Goal: Check status

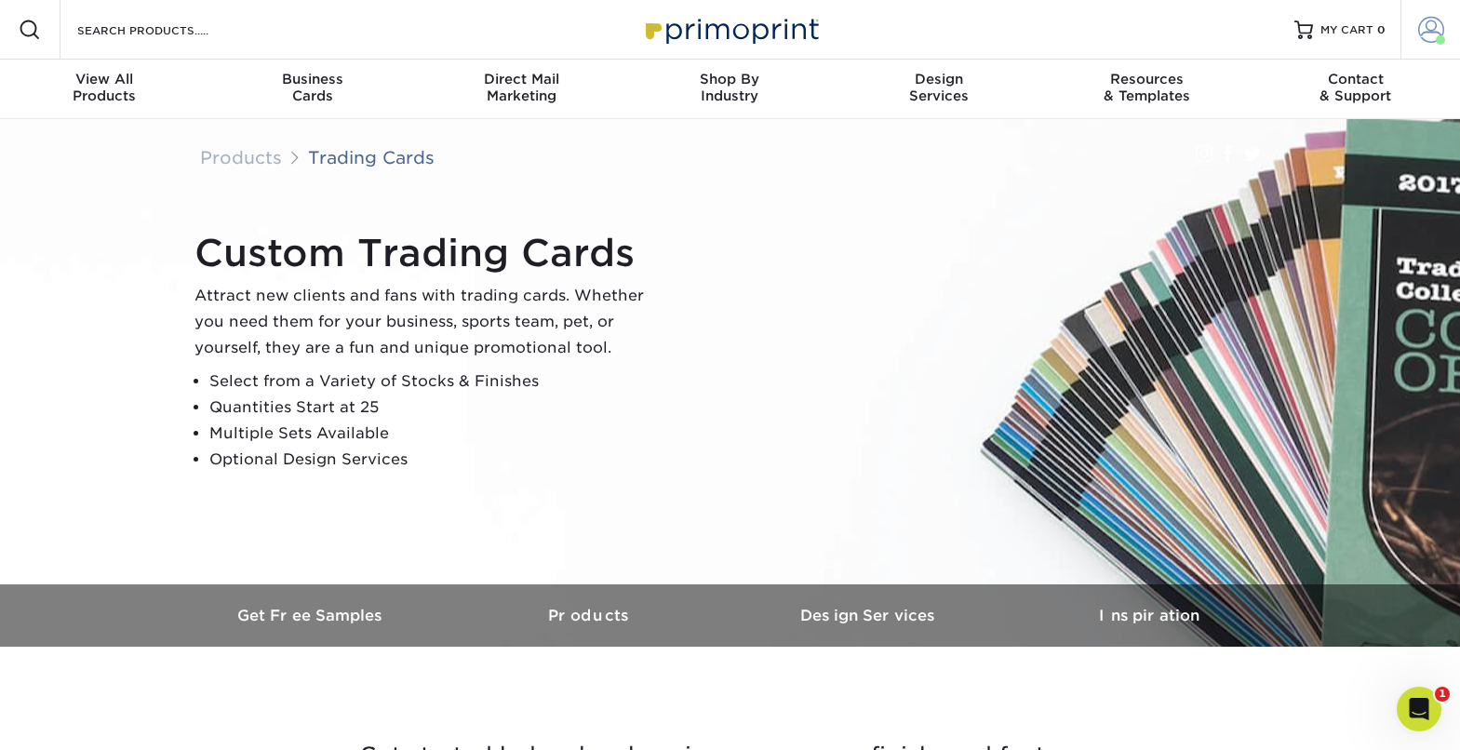
click at [1419, 27] on span at bounding box center [1431, 30] width 26 height 26
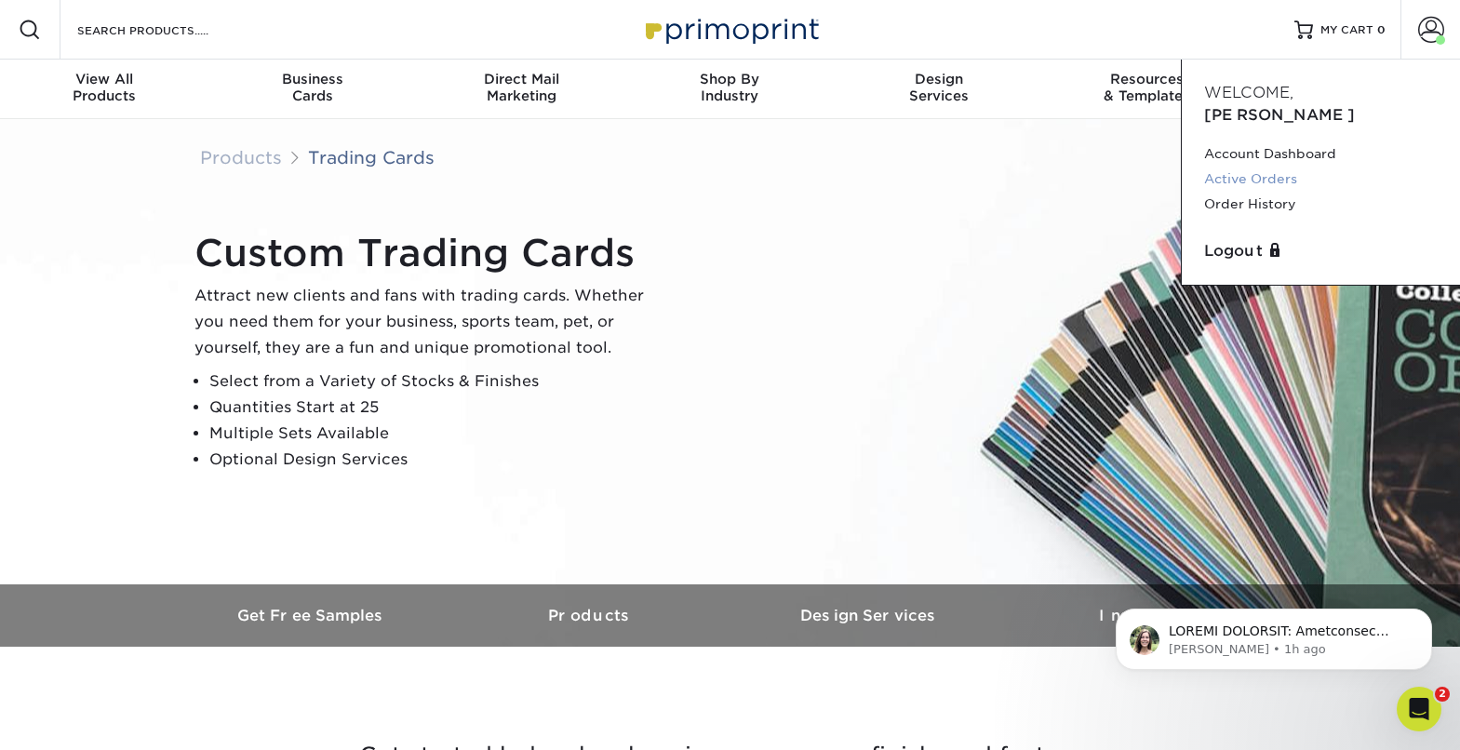
click at [1266, 167] on link "Active Orders" at bounding box center [1321, 179] width 234 height 25
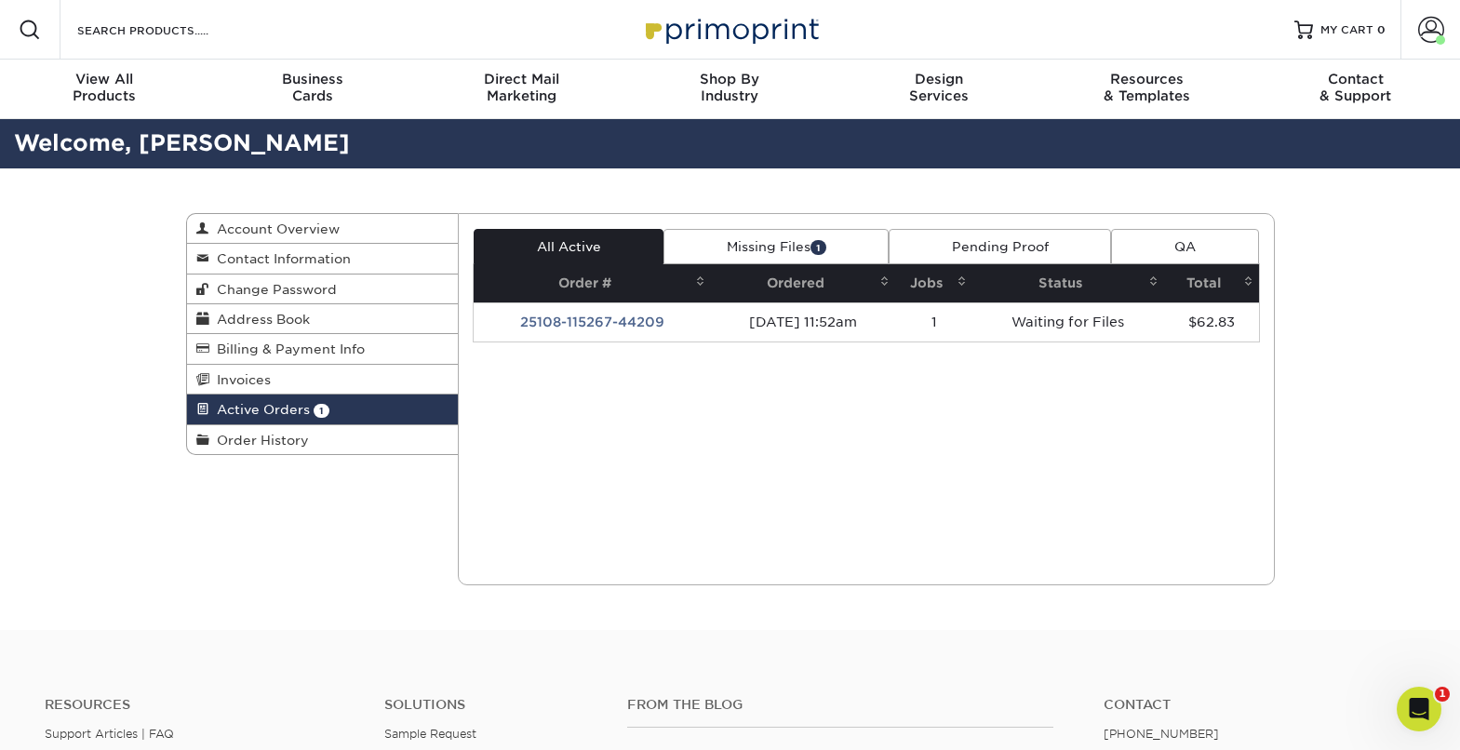
click at [631, 324] on td "25108-115267-44209" at bounding box center [592, 321] width 237 height 39
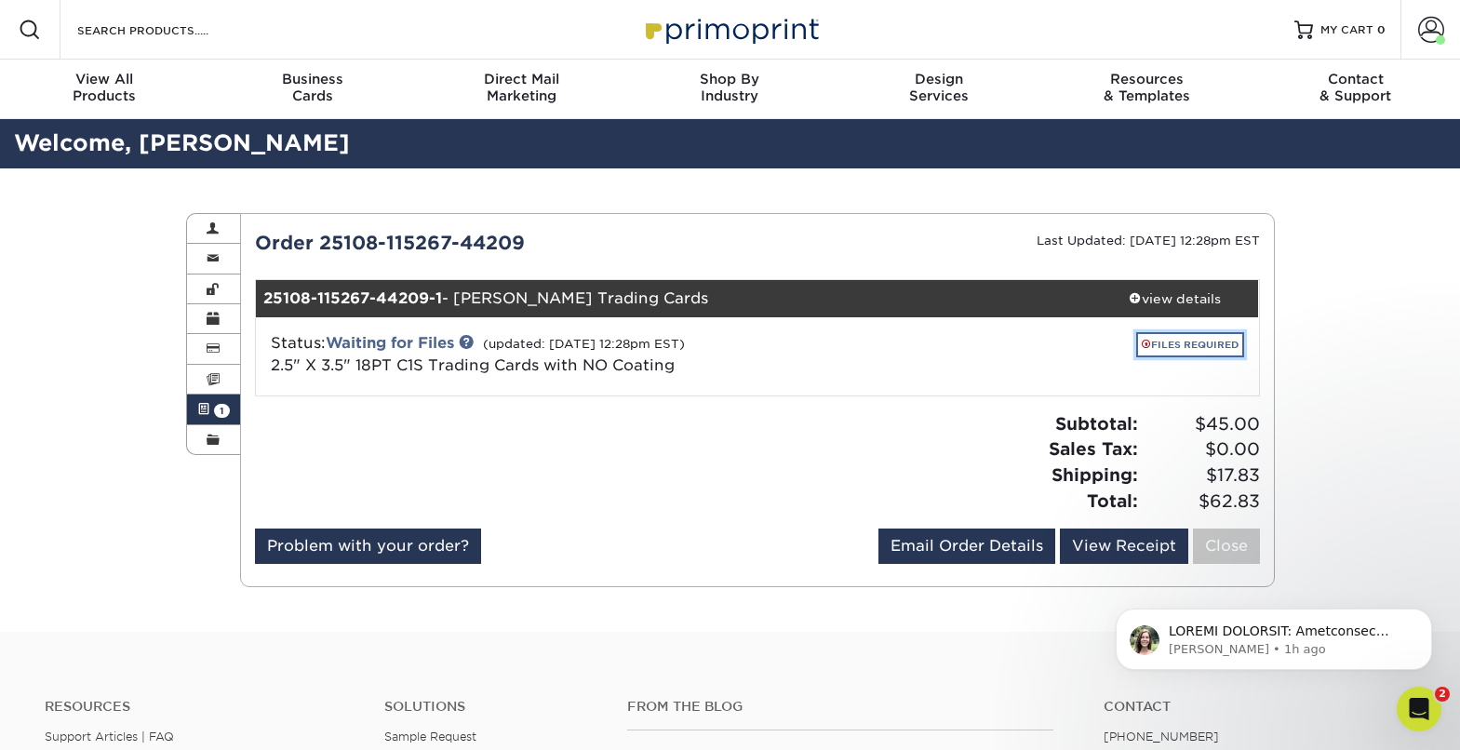
click at [1201, 344] on link "FILES REQUIRED" at bounding box center [1190, 344] width 108 height 25
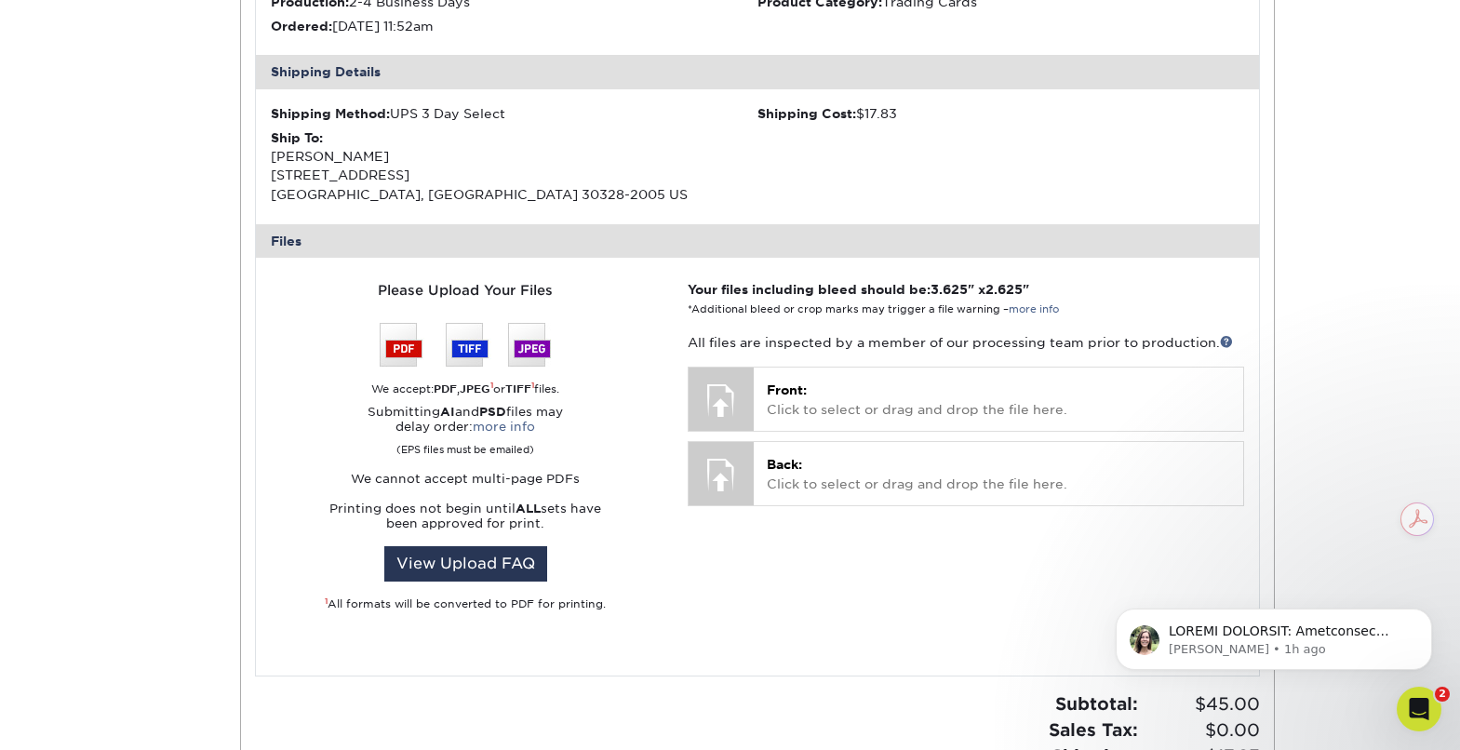
scroll to position [611, 0]
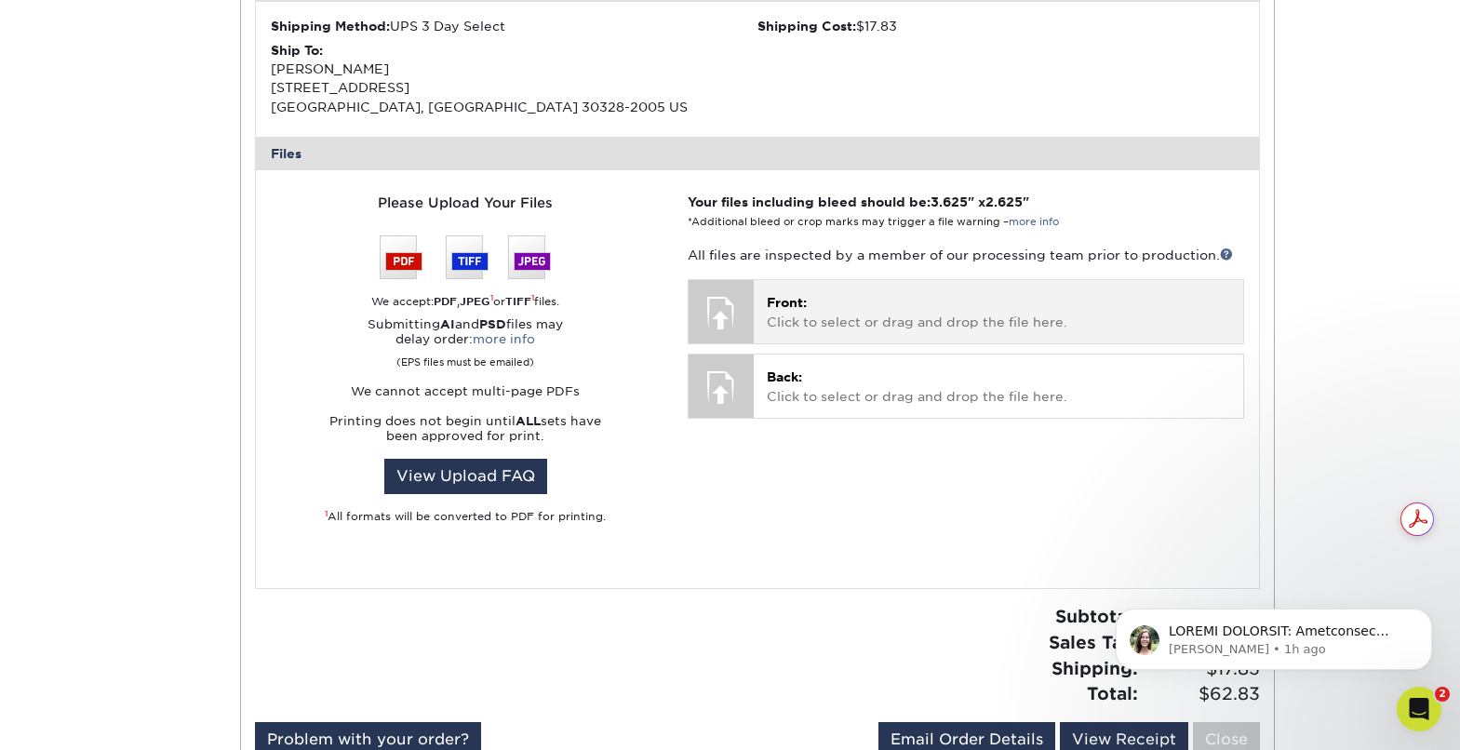
click at [798, 317] on p "Front: Click to select or drag and drop the file here." at bounding box center [998, 312] width 463 height 38
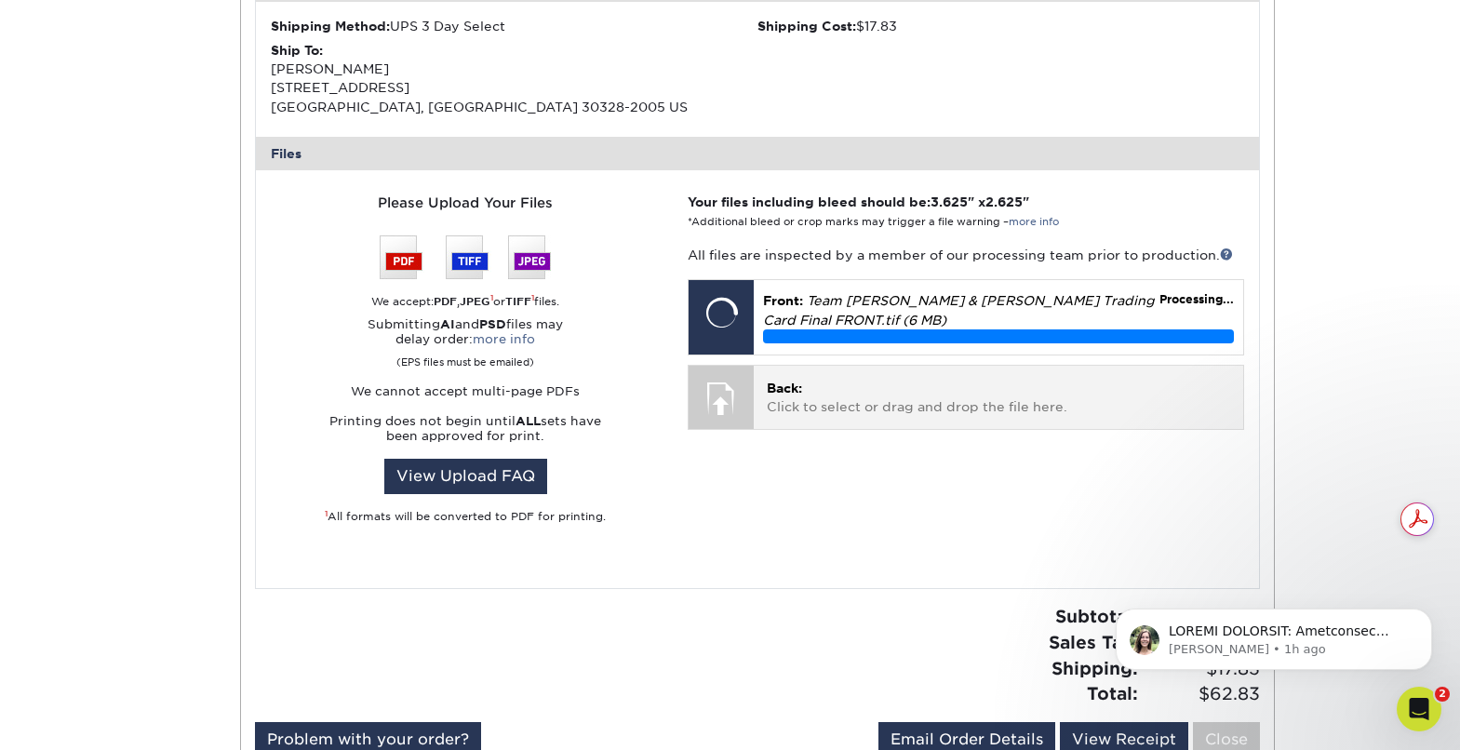
click at [739, 396] on div at bounding box center [721, 398] width 65 height 65
drag, startPoint x: 730, startPoint y: 399, endPoint x: 709, endPoint y: 399, distance: 20.5
click at [730, 399] on div at bounding box center [721, 398] width 65 height 65
click at [727, 410] on div at bounding box center [721, 398] width 65 height 65
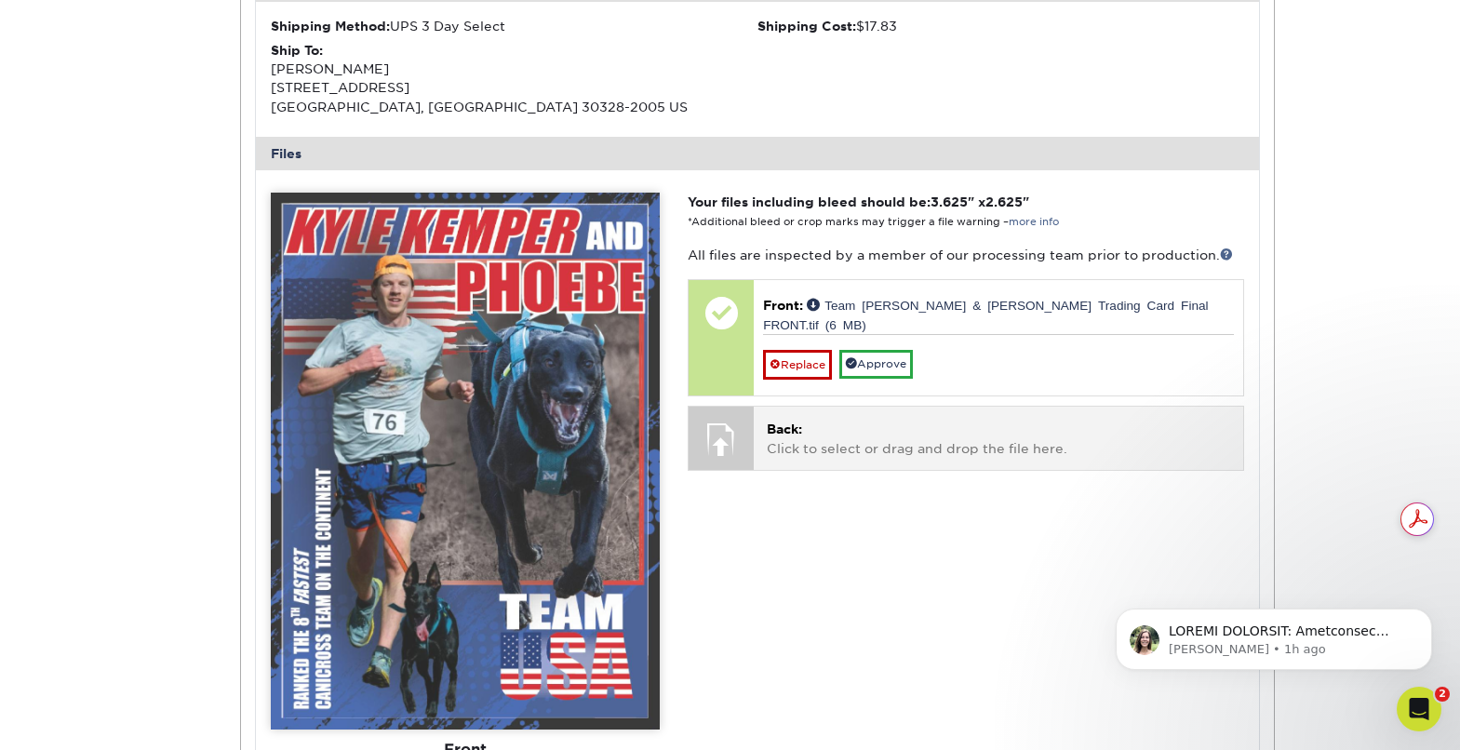
click at [743, 423] on div at bounding box center [721, 439] width 65 height 65
click at [724, 428] on div at bounding box center [721, 439] width 65 height 65
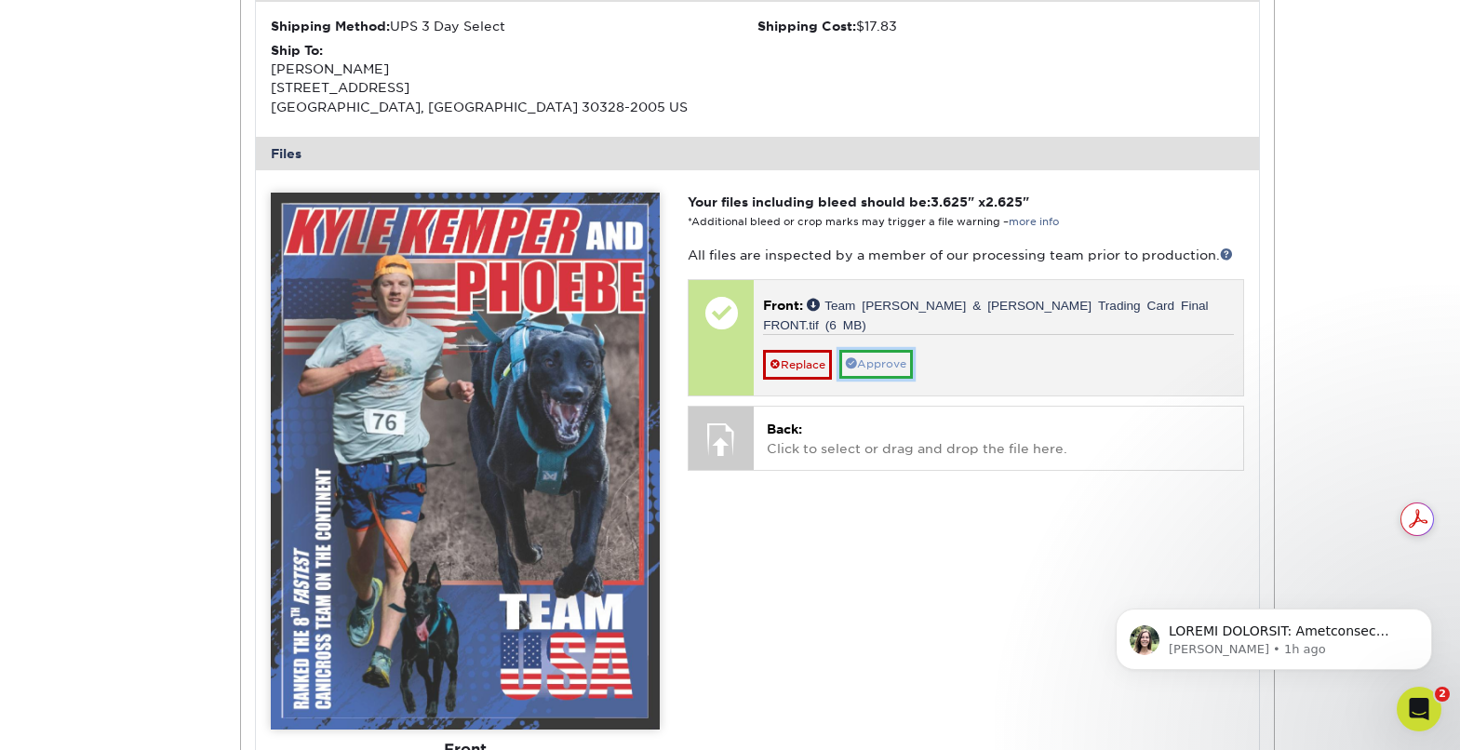
drag, startPoint x: 874, startPoint y: 337, endPoint x: 861, endPoint y: 354, distance: 21.2
click at [874, 350] on link "Approve" at bounding box center [876, 364] width 74 height 29
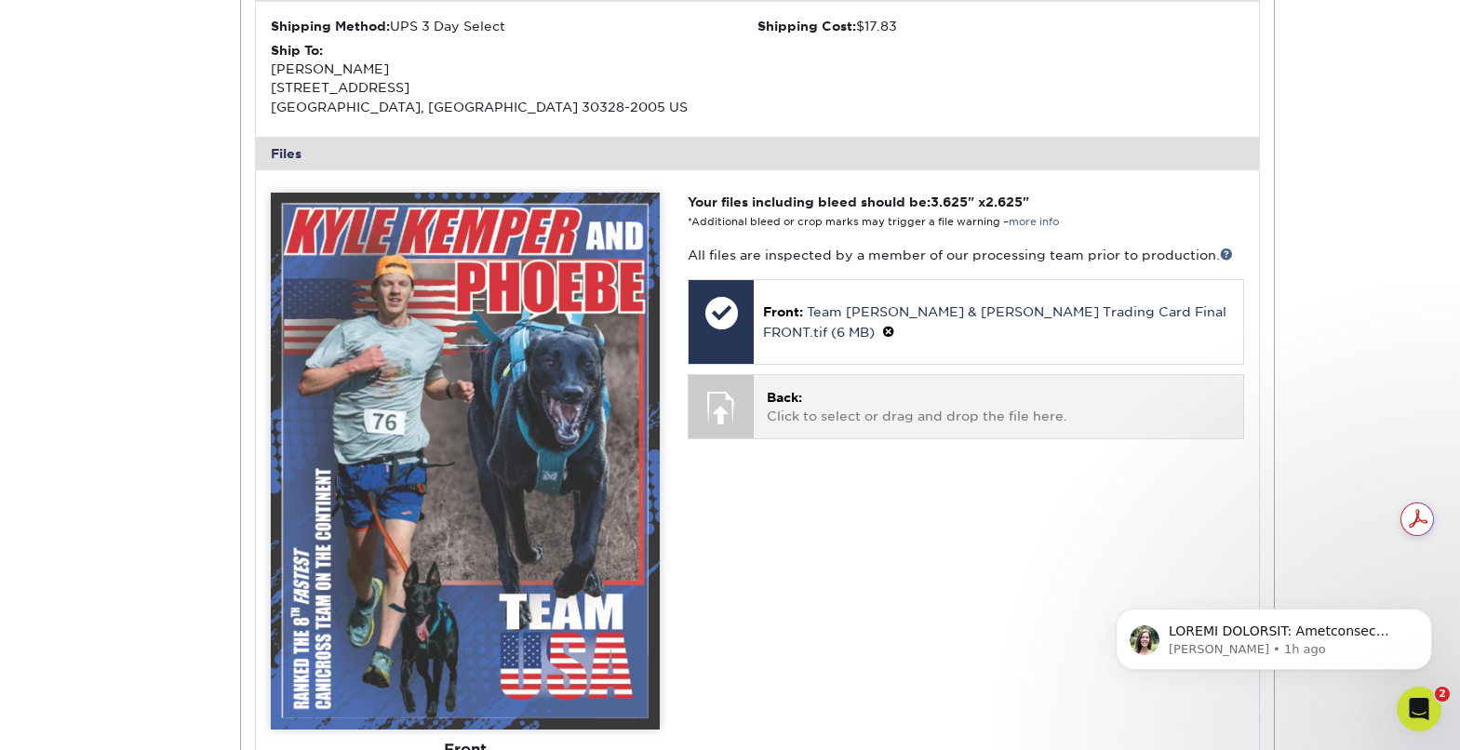
click at [742, 394] on div at bounding box center [721, 407] width 65 height 65
click at [807, 388] on p "Back: Click to select or drag and drop the file here." at bounding box center [998, 407] width 463 height 38
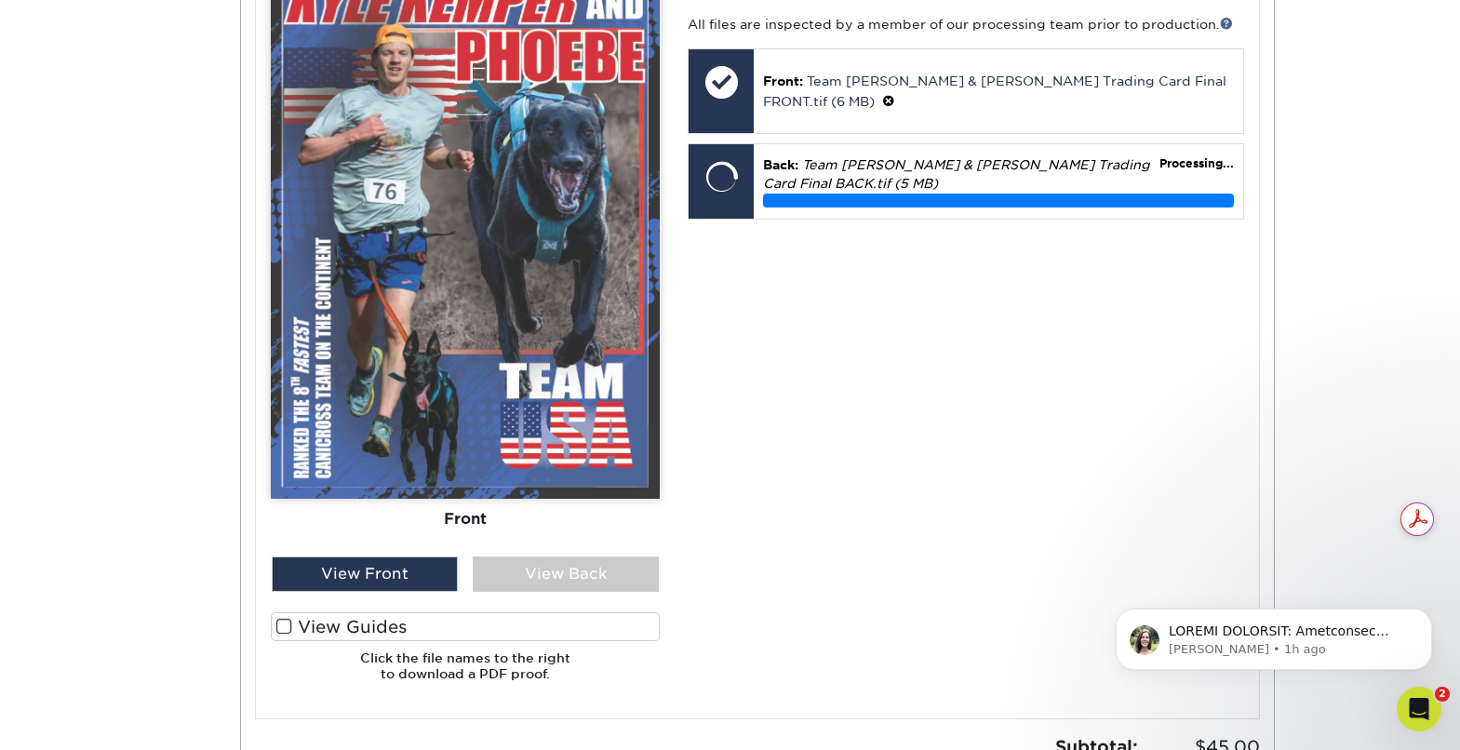
scroll to position [839, 0]
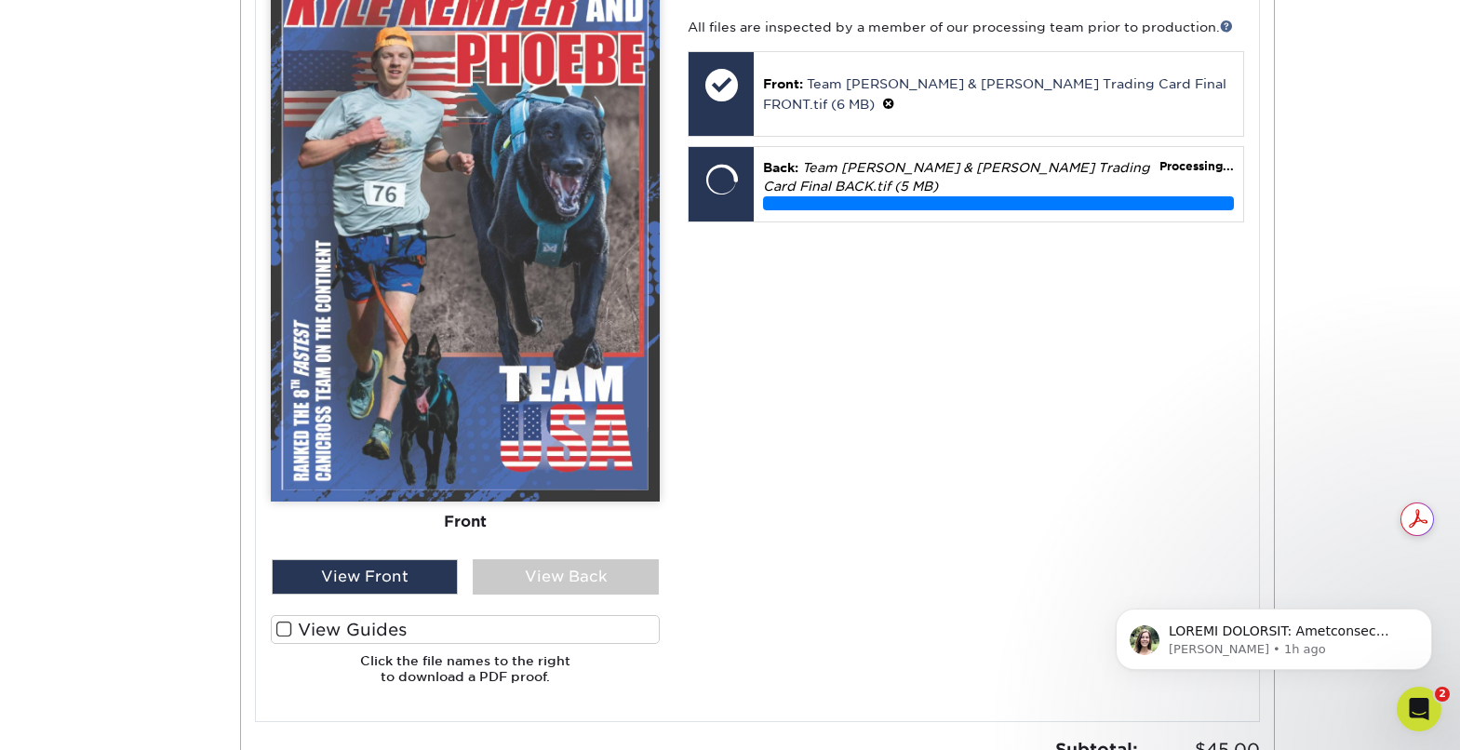
click at [291, 627] on label "View Guides" at bounding box center [465, 629] width 389 height 29
click at [0, 0] on input "View Guides" at bounding box center [0, 0] width 0 height 0
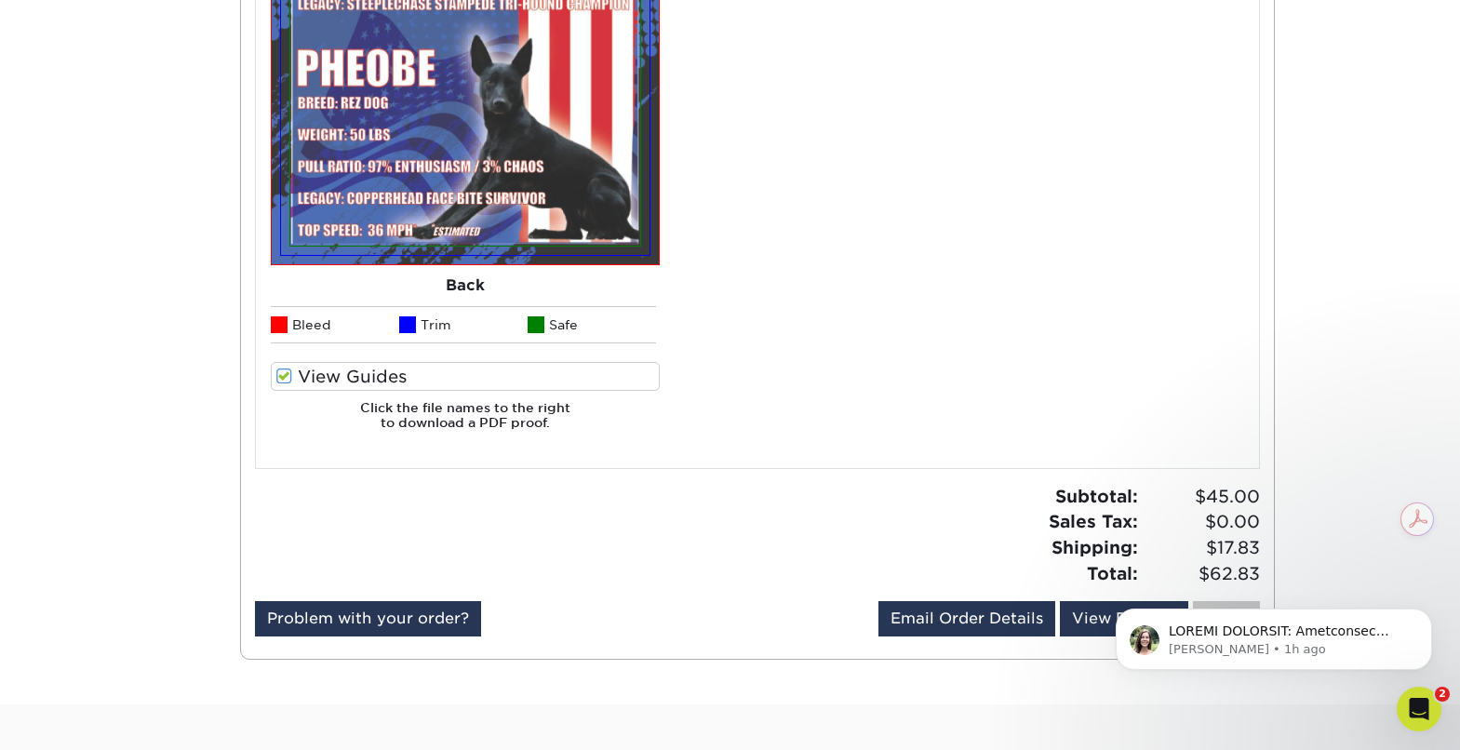
scroll to position [1684, 0]
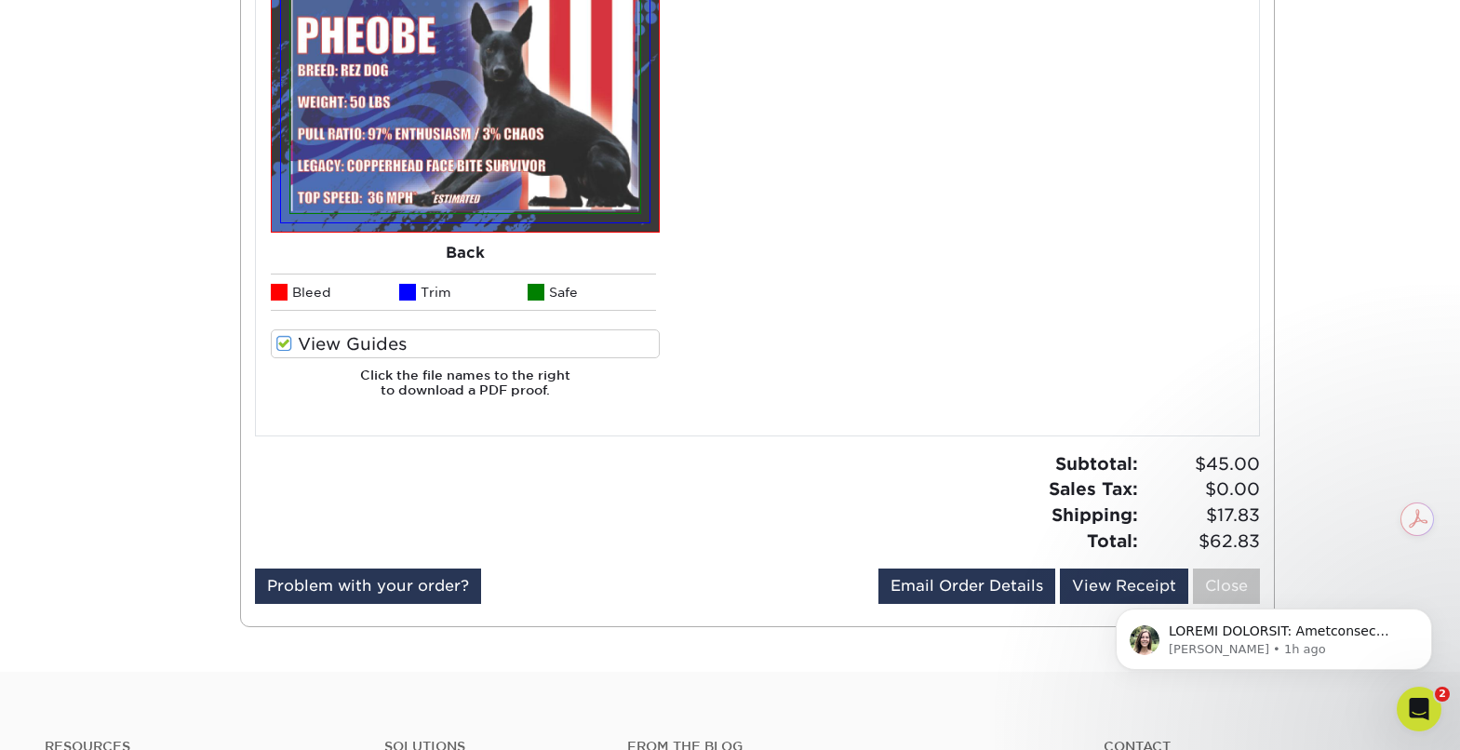
drag, startPoint x: 1469, startPoint y: 526, endPoint x: 301, endPoint y: 29, distance: 1269.3
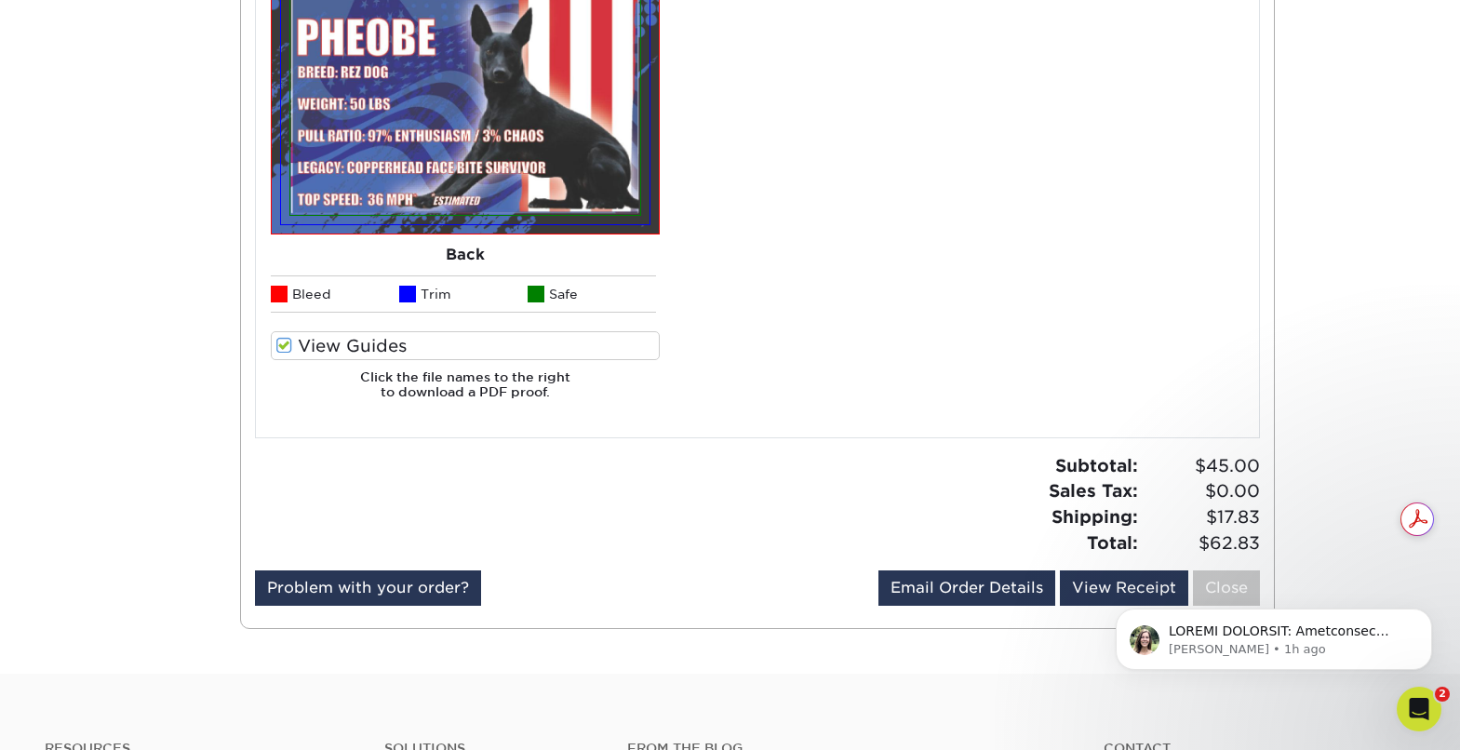
click at [1210, 591] on body "[PERSON_NAME] • 1h ago" at bounding box center [1273, 634] width 357 height 115
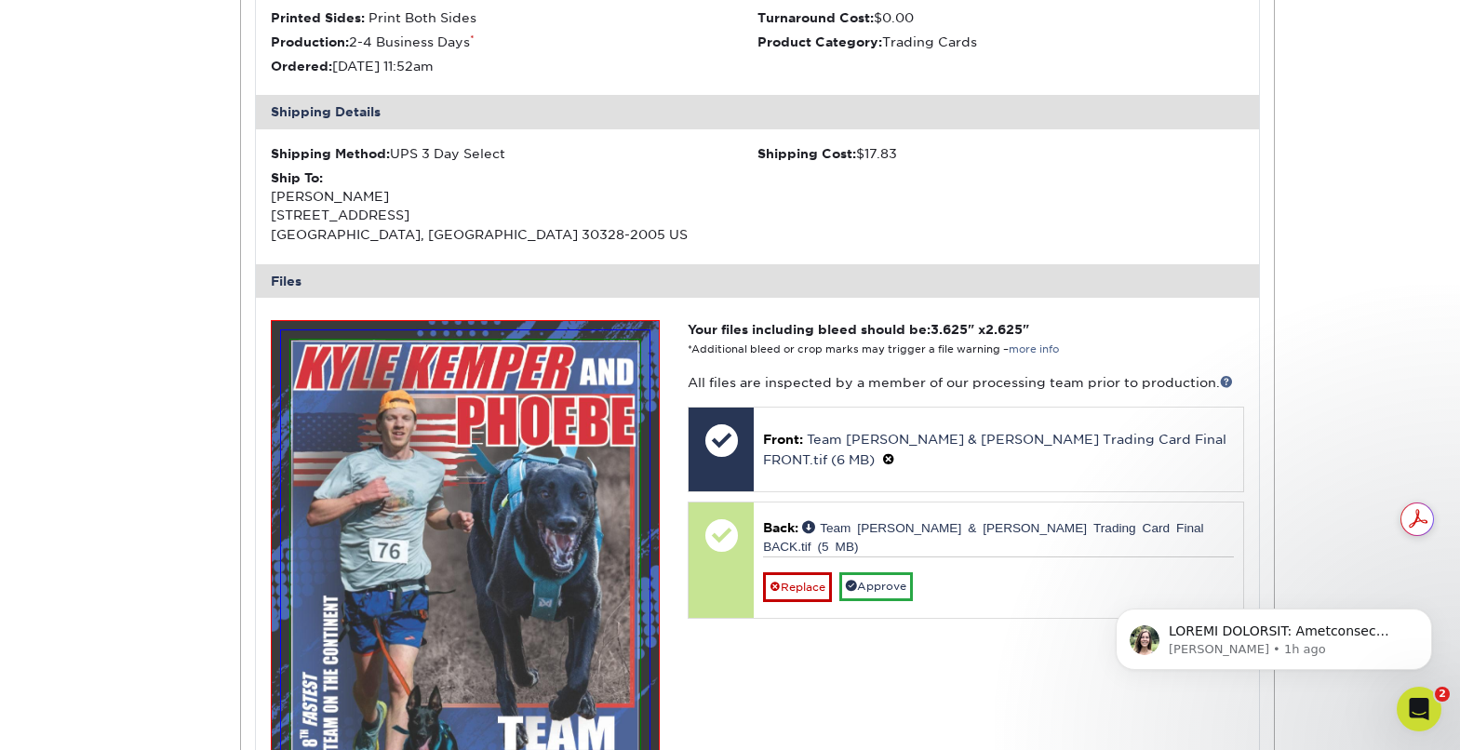
scroll to position [486, 0]
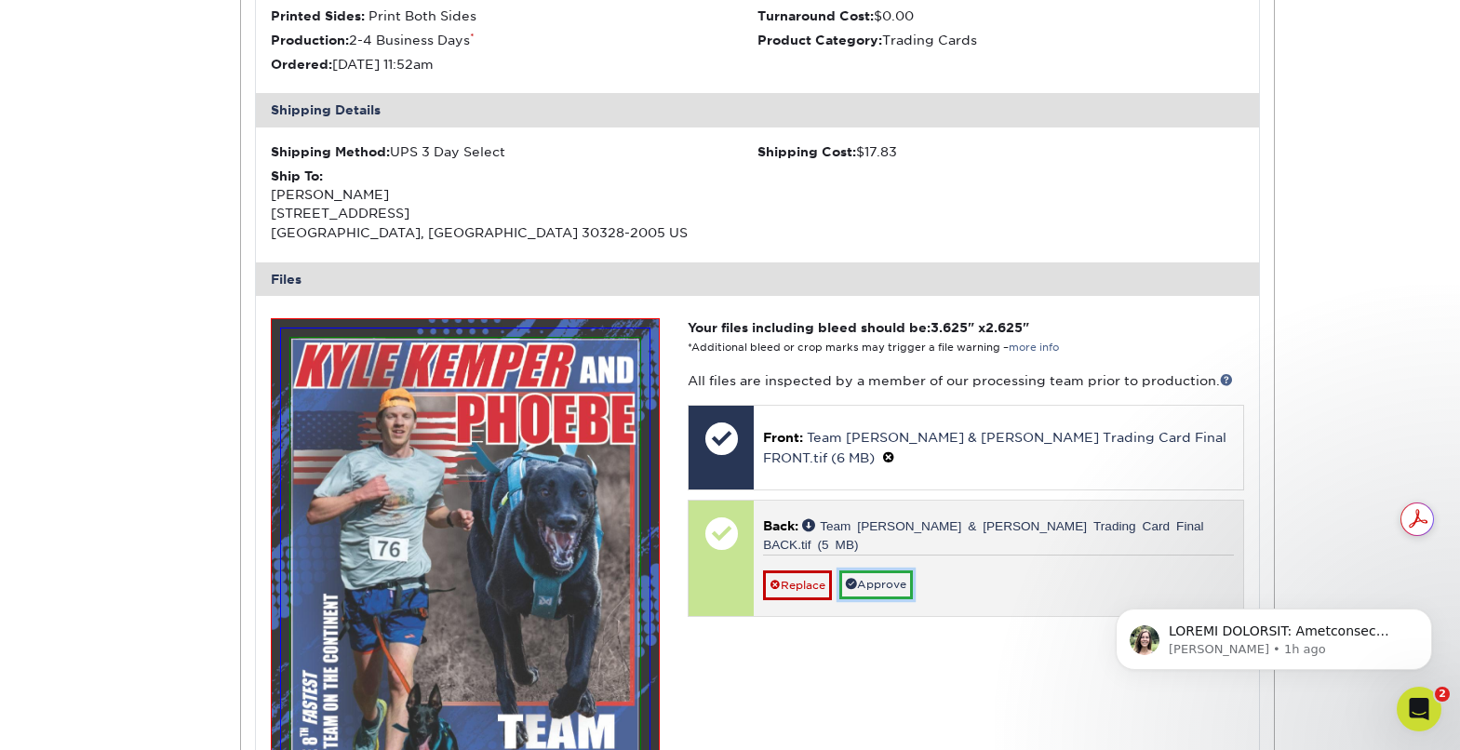
drag, startPoint x: 896, startPoint y: 547, endPoint x: 947, endPoint y: 544, distance: 51.3
click at [896, 570] on link "Approve" at bounding box center [876, 584] width 74 height 29
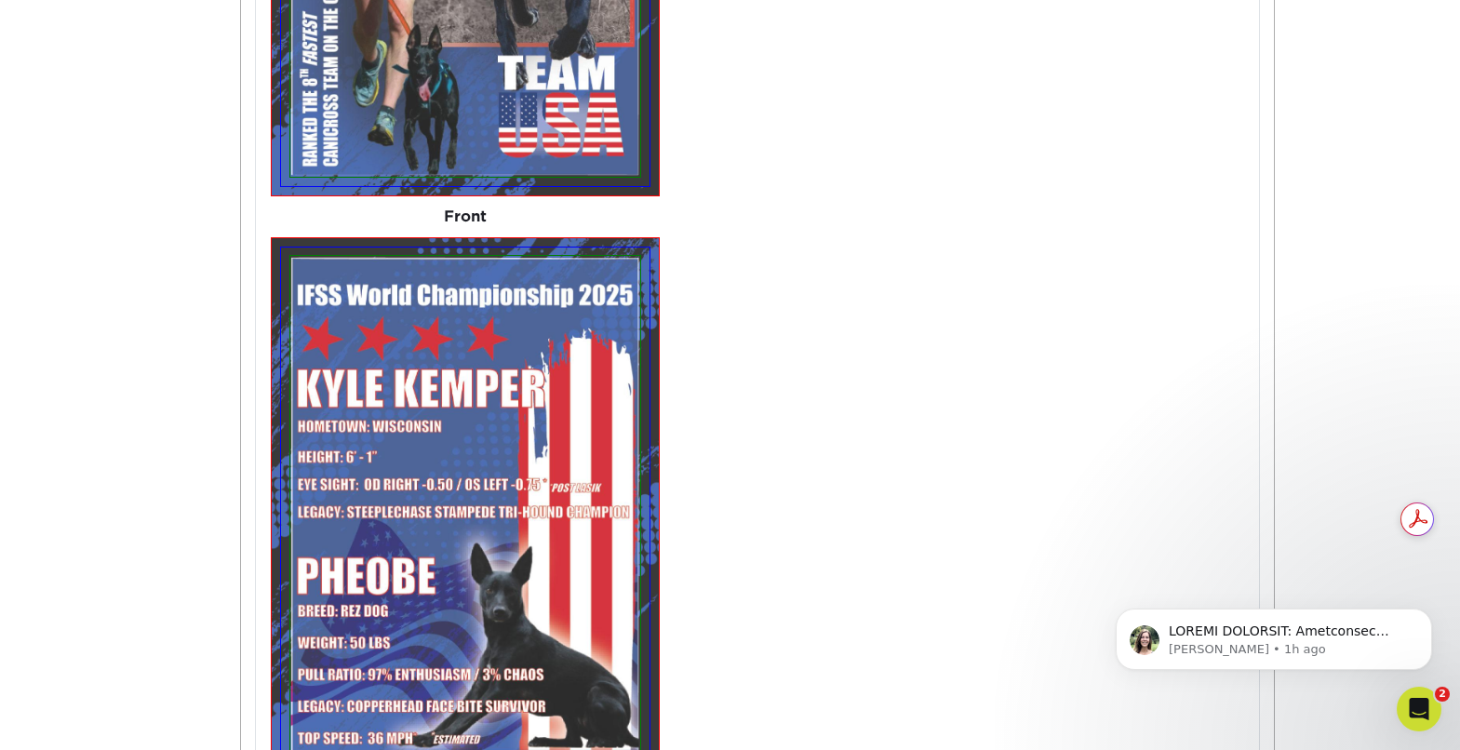
scroll to position [1132, 0]
